Goal: Navigation & Orientation: Find specific page/section

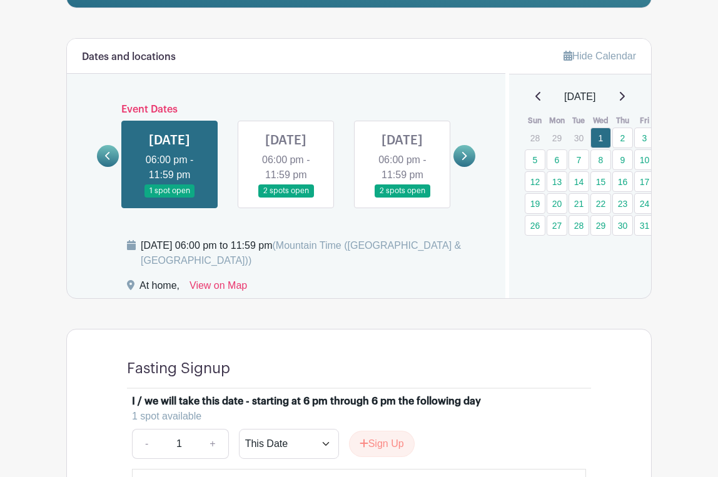
scroll to position [332, 0]
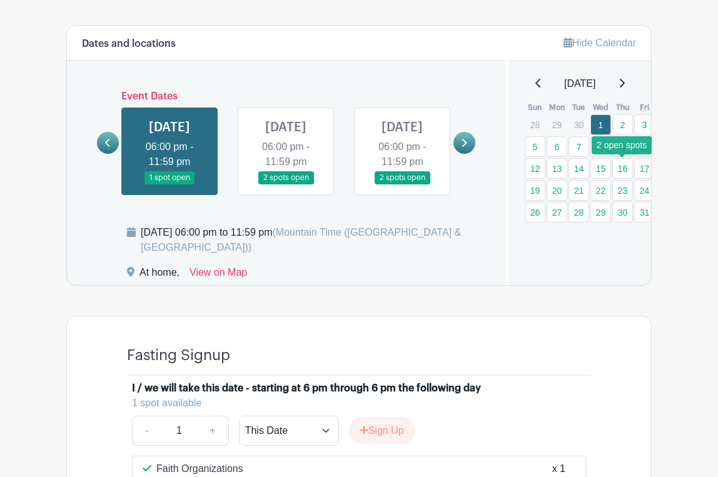
click at [616, 163] on link "16" at bounding box center [622, 168] width 21 height 21
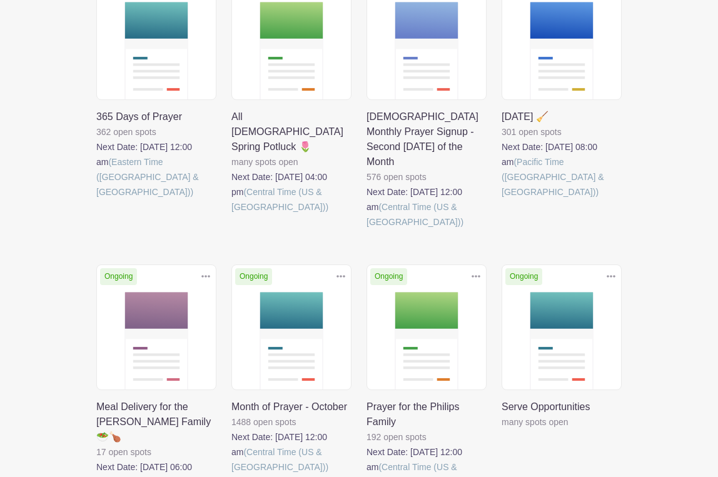
scroll to position [352, 0]
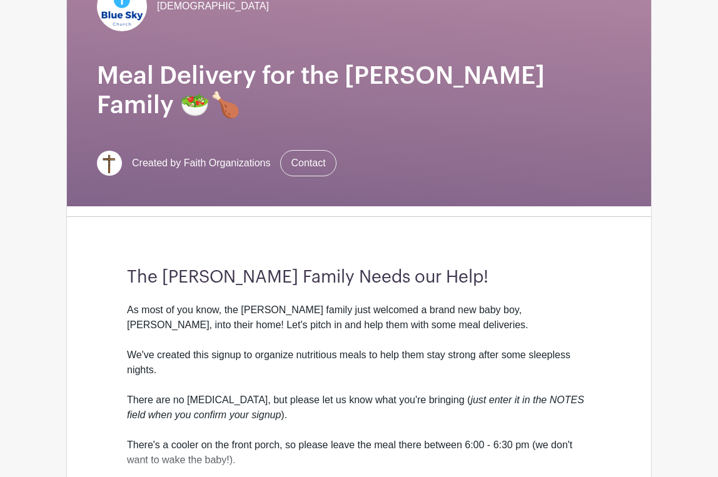
scroll to position [149, 0]
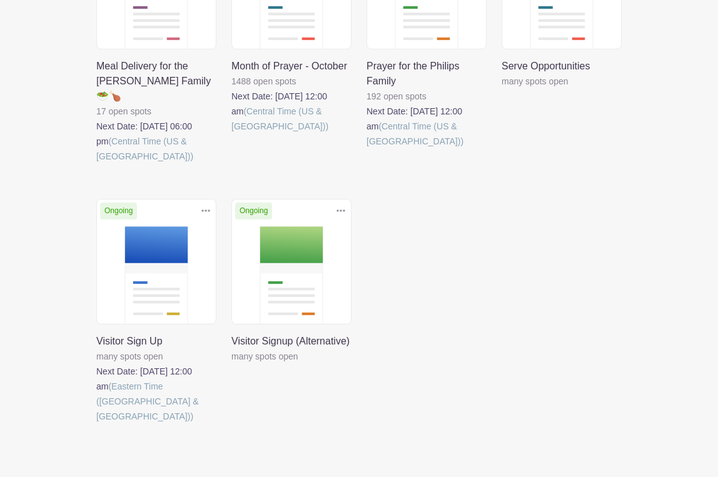
scroll to position [691, 0]
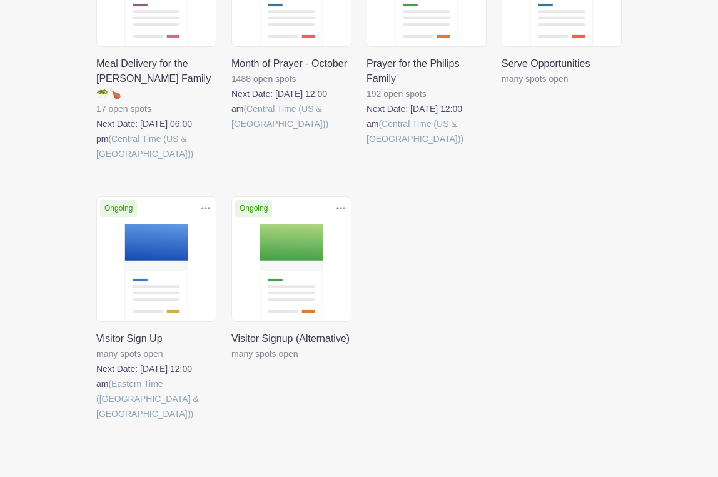
click at [231, 361] on link at bounding box center [231, 361] width 0 height 0
